Goal: Information Seeking & Learning: Check status

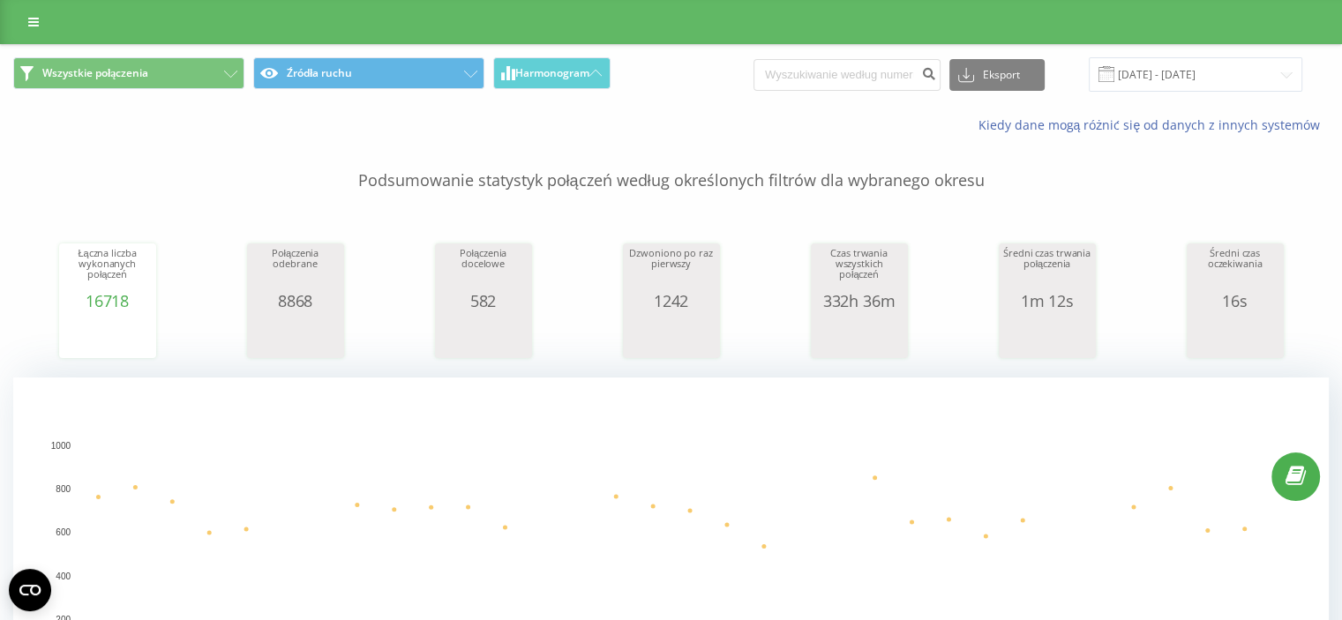
click at [902, 104] on div "Wszystkie połączenia Źródła ruchu Harmonogram Eksport .csv .xls .xlsx 13.01.202…" at bounding box center [671, 95] width 1341 height 101
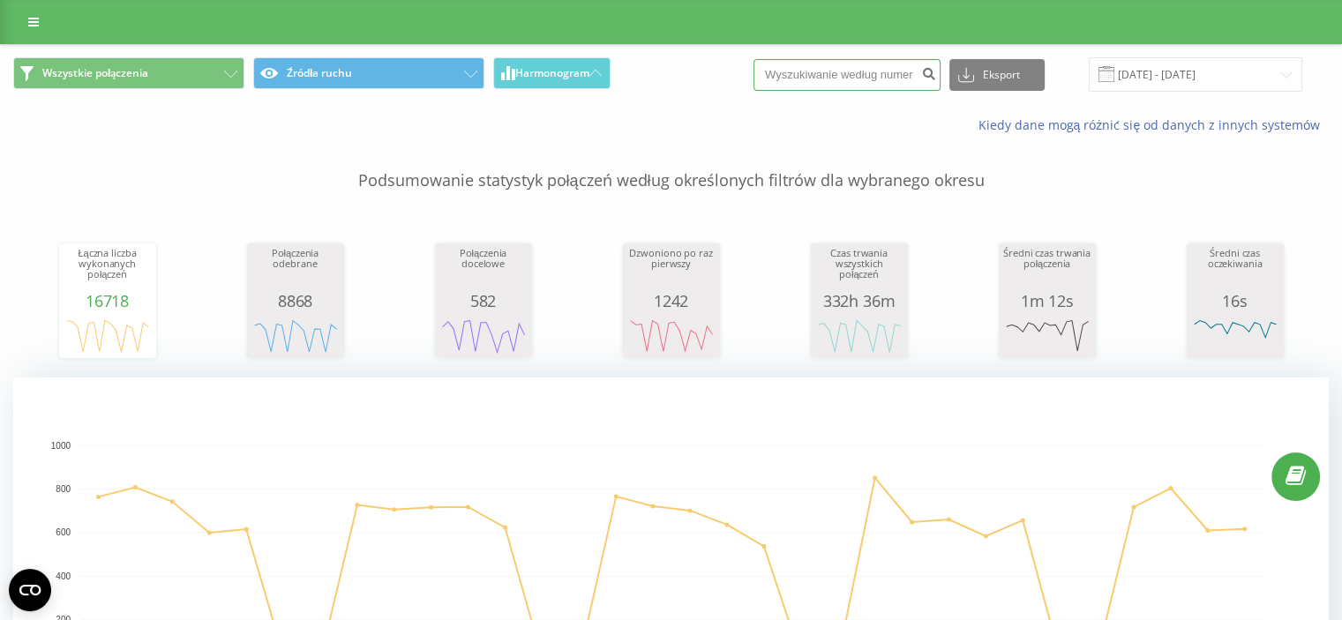
click at [886, 77] on input at bounding box center [847, 75] width 187 height 32
paste input "48514514665"
type input "48514514665"
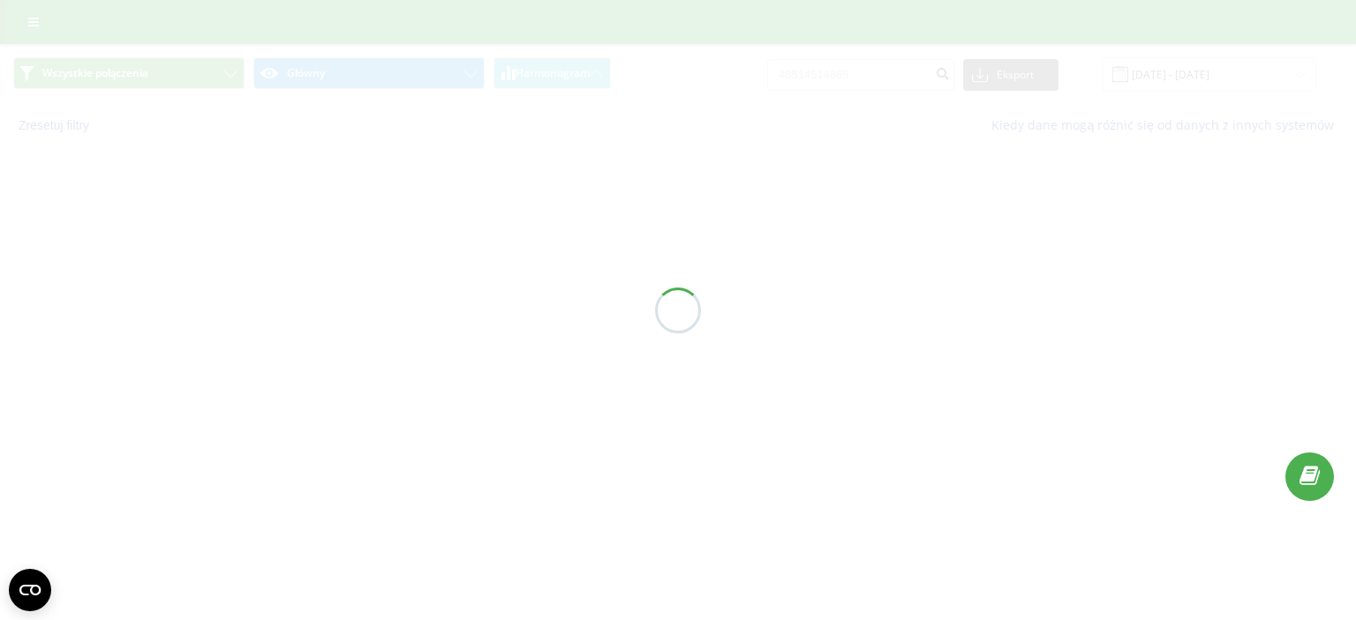
click at [1079, 33] on div at bounding box center [678, 310] width 1356 height 620
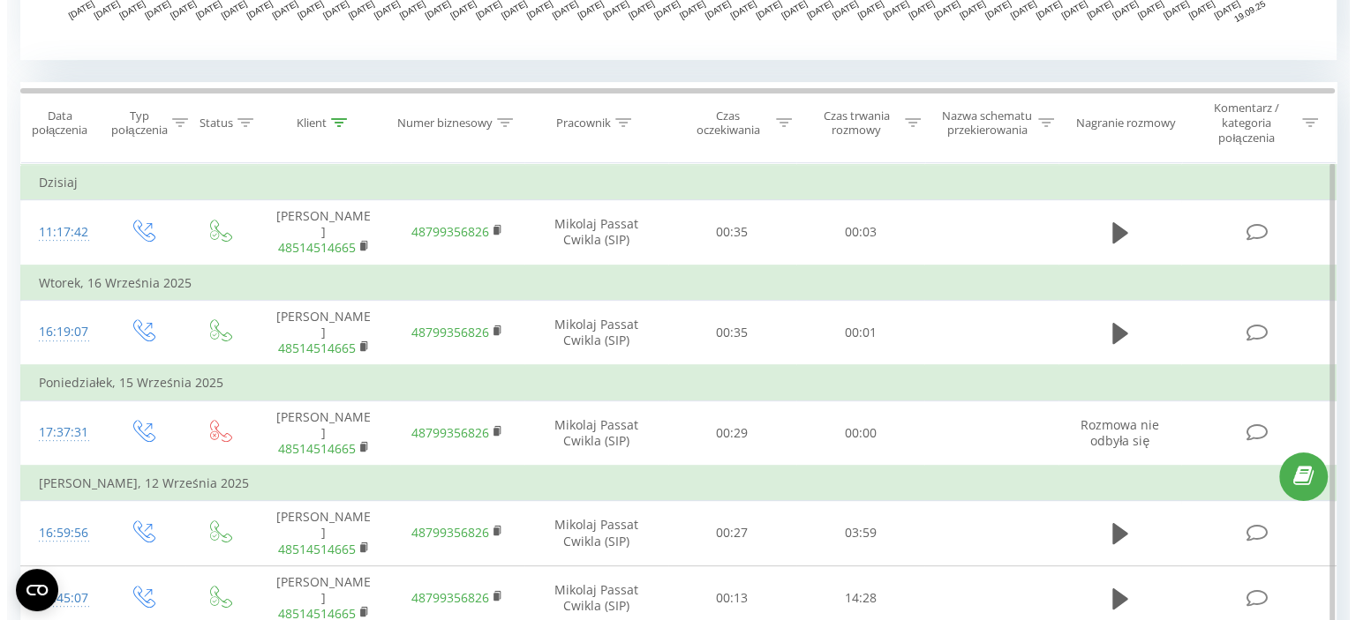
scroll to position [706, 0]
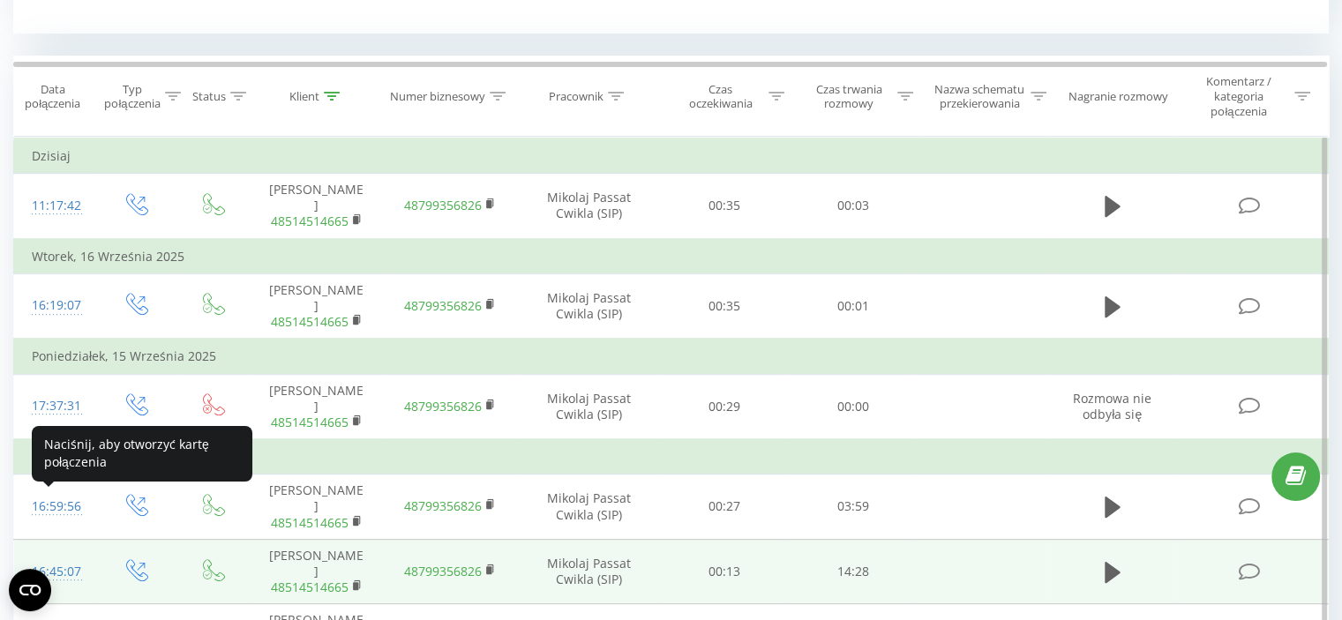
click at [60, 555] on div "16:45:07" at bounding box center [55, 572] width 47 height 34
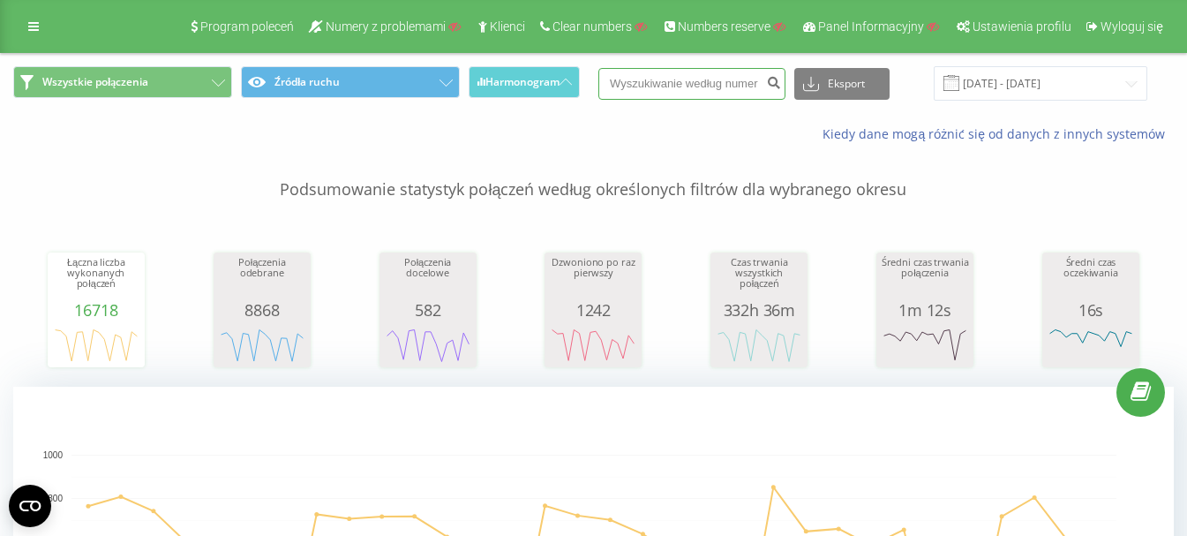
click at [696, 89] on input at bounding box center [691, 84] width 187 height 32
paste input "48514514665"
type input "48514514665"
click at [781, 83] on icon "submit" at bounding box center [773, 80] width 15 height 11
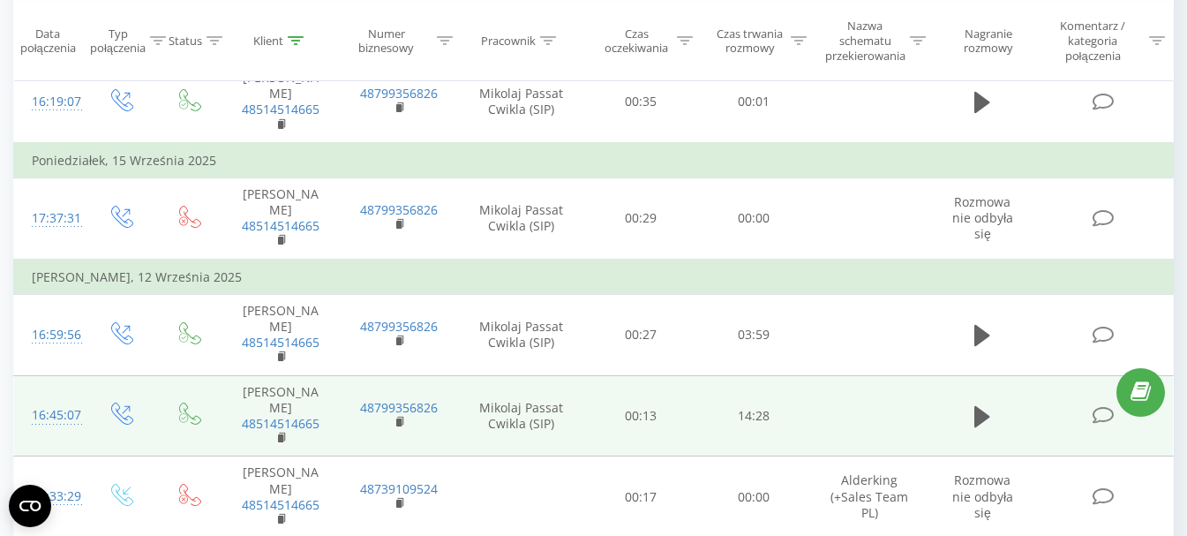
scroll to position [971, 0]
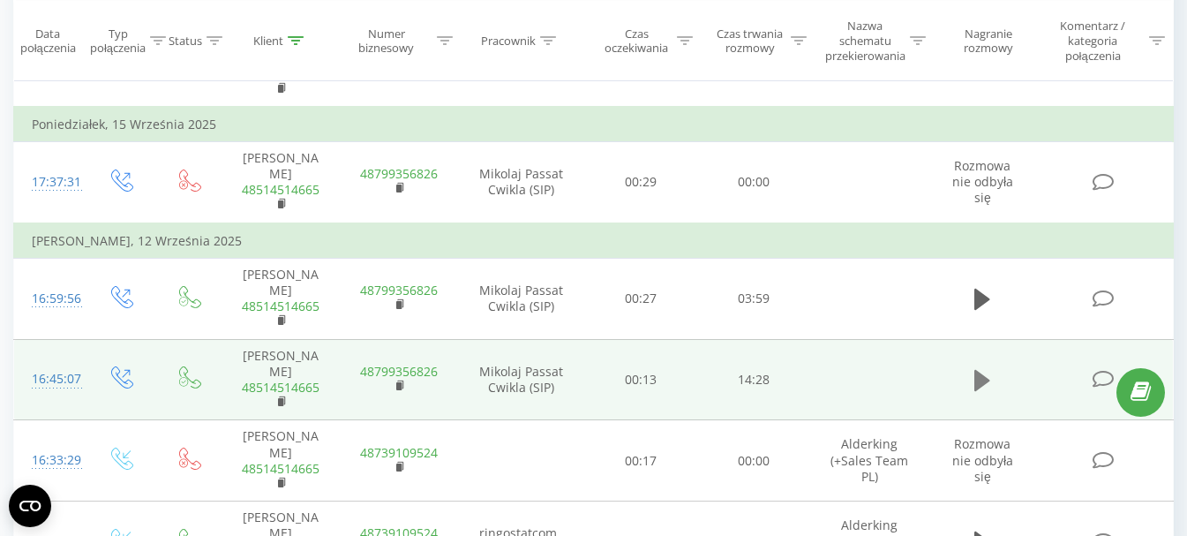
click at [973, 384] on button at bounding box center [982, 380] width 26 height 26
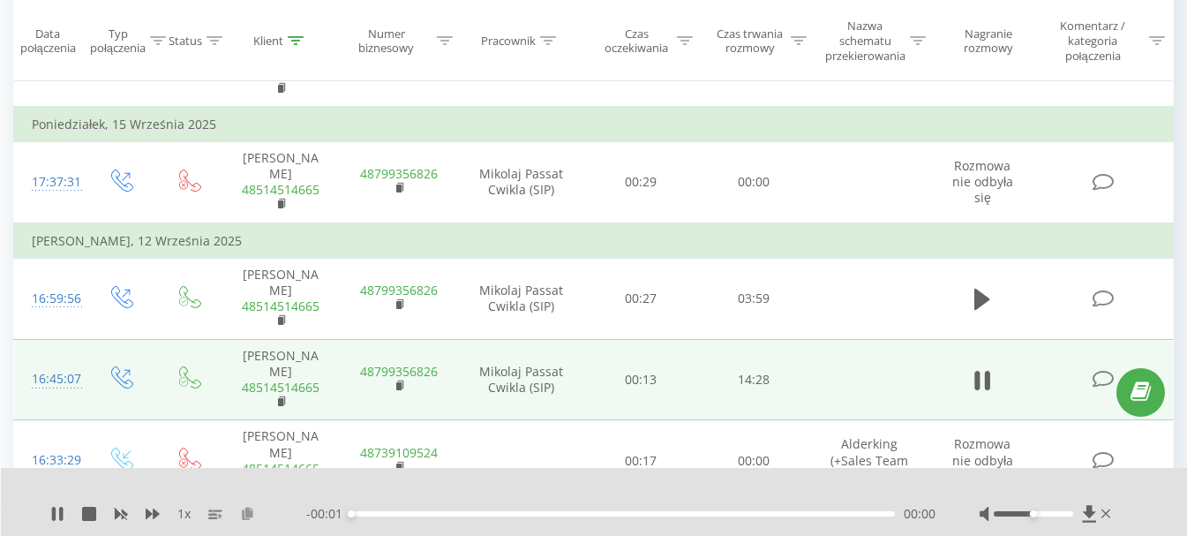
click at [244, 516] on icon at bounding box center [247, 513] width 15 height 12
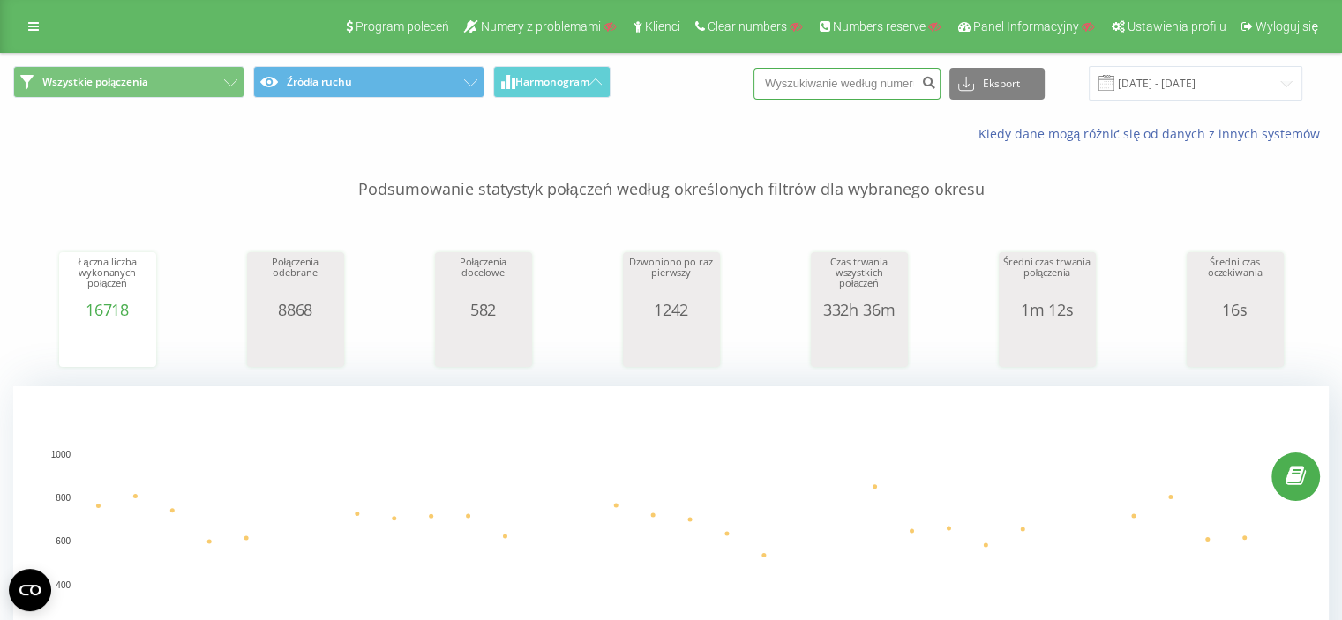
click at [891, 82] on input at bounding box center [847, 84] width 187 height 32
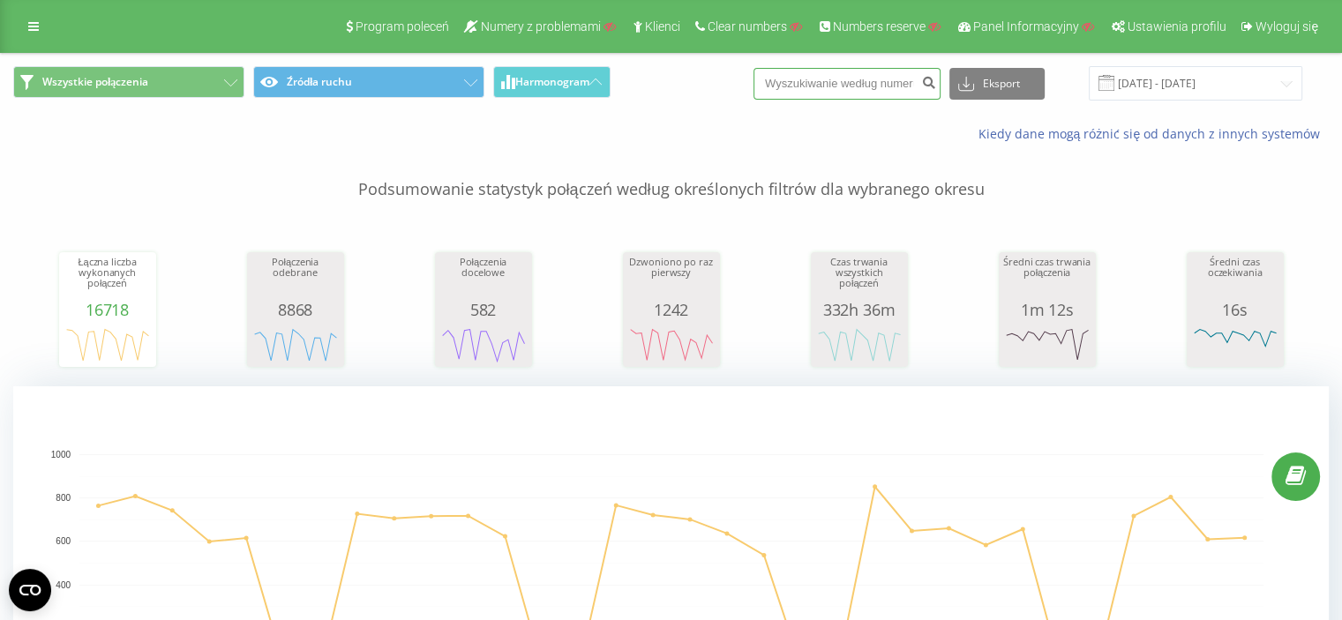
paste input "48698361447"
type input "48698361447"
click at [935, 81] on button "submit" at bounding box center [929, 84] width 24 height 32
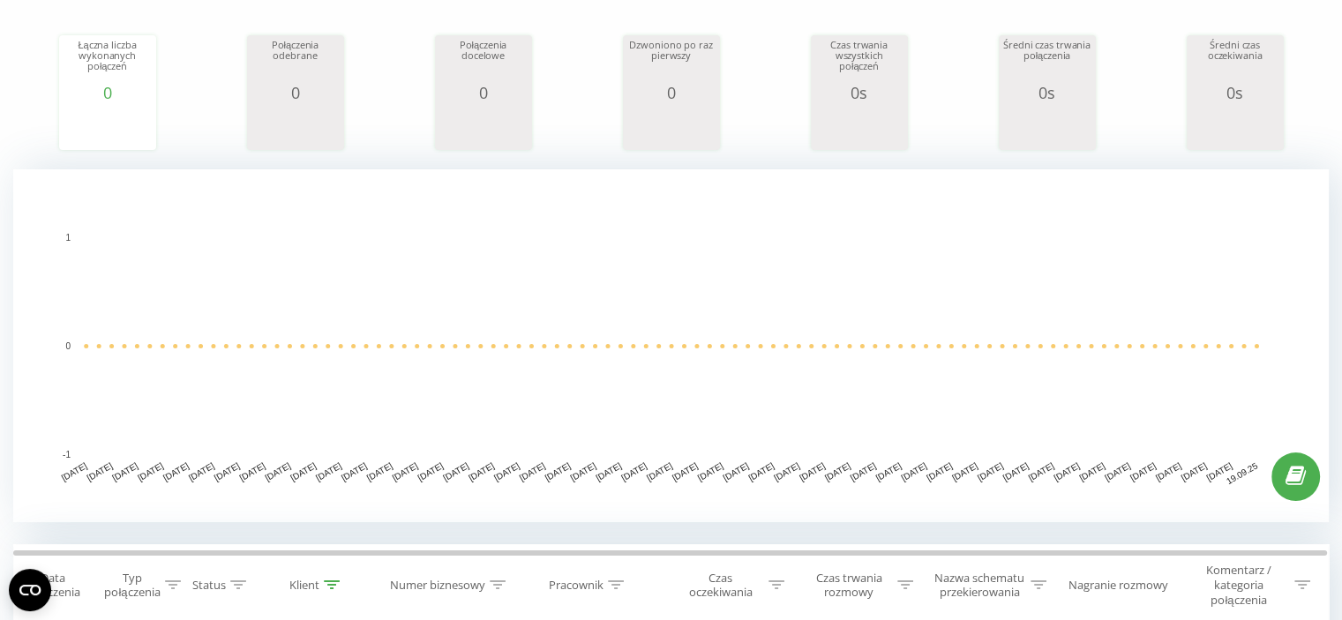
scroll to position [353, 0]
